Goal: Find specific page/section: Find specific page/section

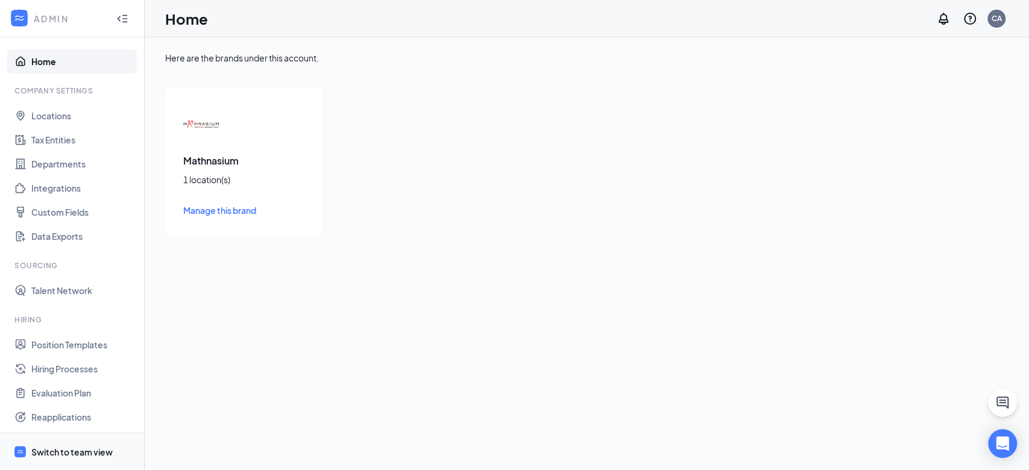
click at [72, 455] on div "Switch to team view" at bounding box center [71, 452] width 81 height 12
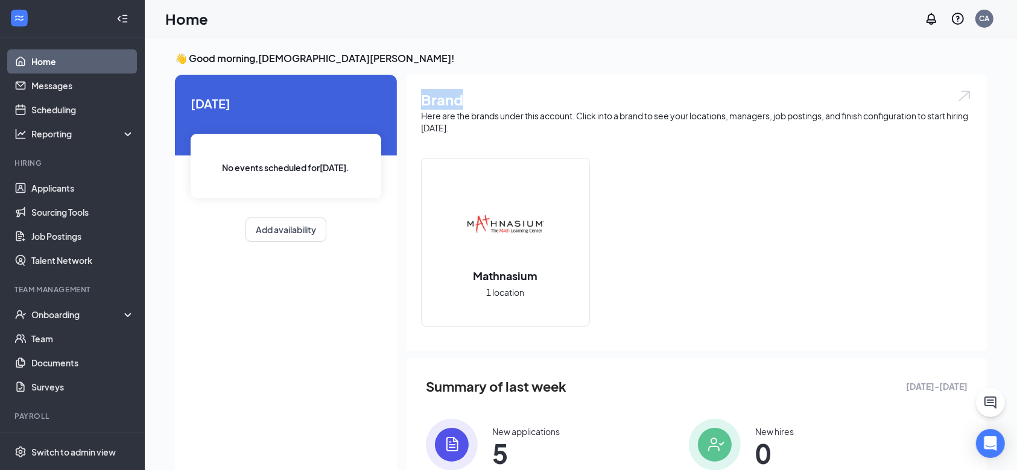
drag, startPoint x: 420, startPoint y: 101, endPoint x: 464, endPoint y: 99, distance: 44.1
click at [464, 99] on div "Brand Here are the brands under this account. Click into a brand to see your lo…" at bounding box center [696, 213] width 580 height 276
click at [464, 99] on h1 "Brand" at bounding box center [696, 99] width 551 height 21
click at [481, 34] on div "Home CA" at bounding box center [581, 18] width 872 height 37
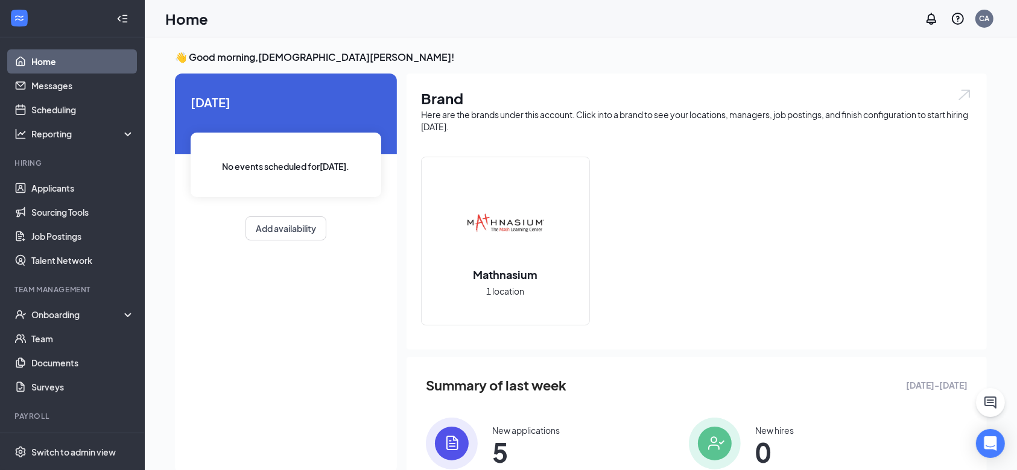
scroll to position [1, 0]
click at [675, 46] on div "👋 Good morning, [PERSON_NAME] ! [DATE] No events scheduled for [DATE] . Add ava…" at bounding box center [581, 313] width 872 height 552
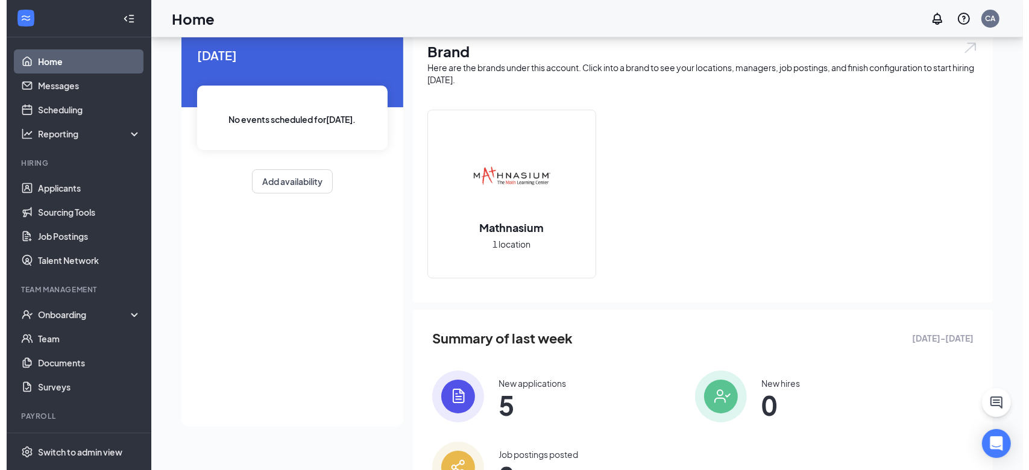
scroll to position [0, 0]
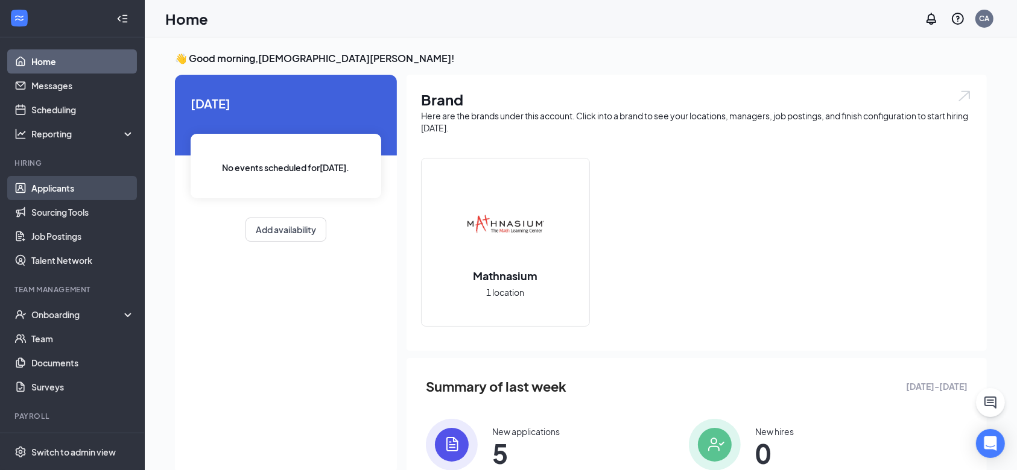
click at [58, 191] on link "Applicants" at bounding box center [82, 188] width 103 height 24
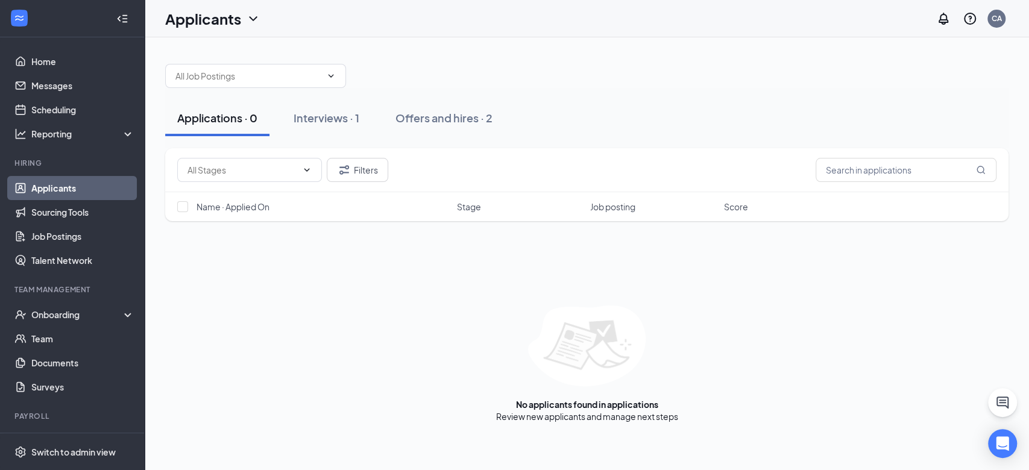
click at [660, 52] on div at bounding box center [587, 70] width 844 height 36
